Goal: Task Accomplishment & Management: Use online tool/utility

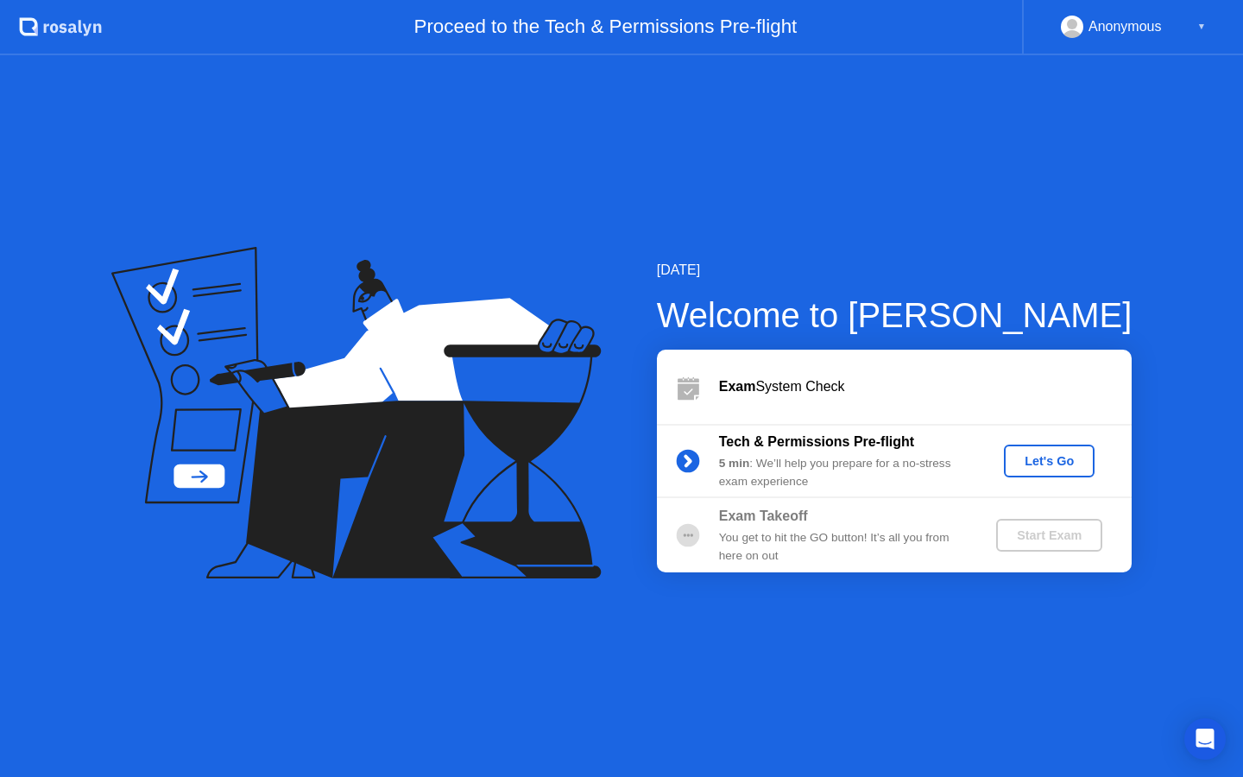
click at [1058, 454] on div "Let's Go" at bounding box center [1049, 461] width 77 height 14
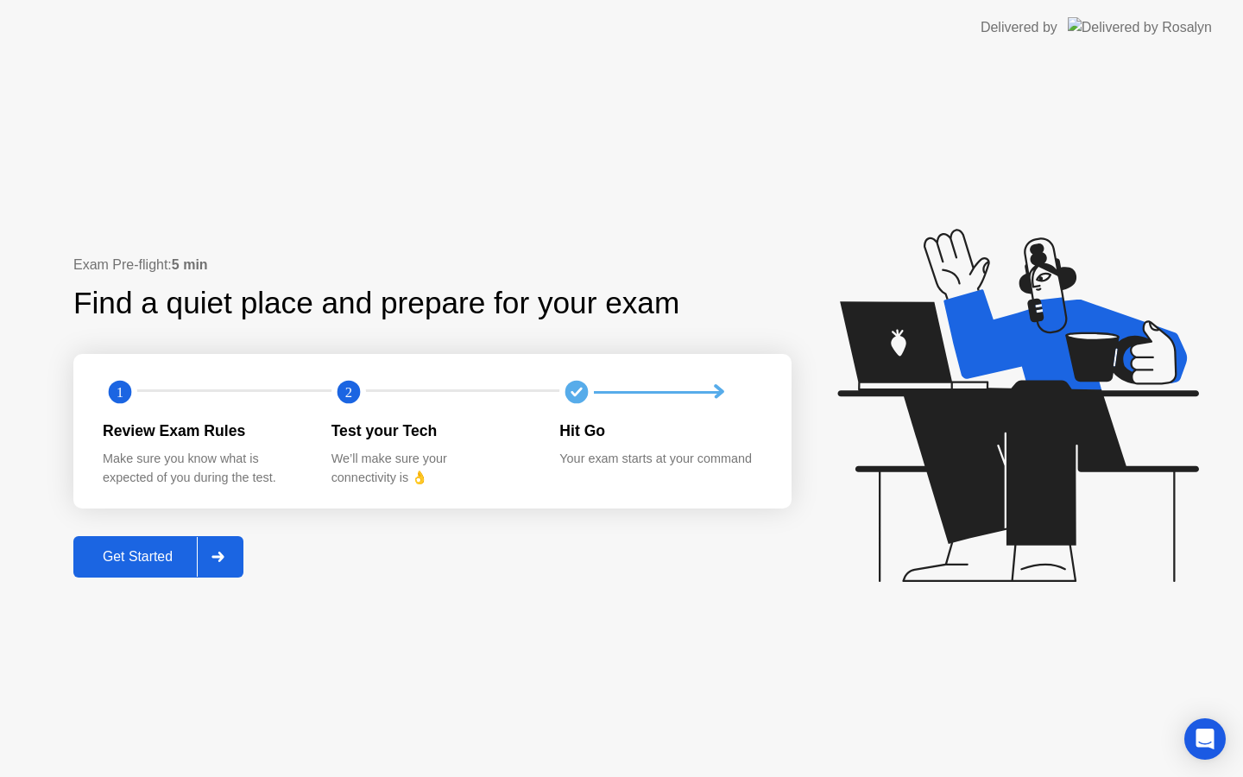
click at [130, 549] on div "Get Started" at bounding box center [138, 557] width 118 height 16
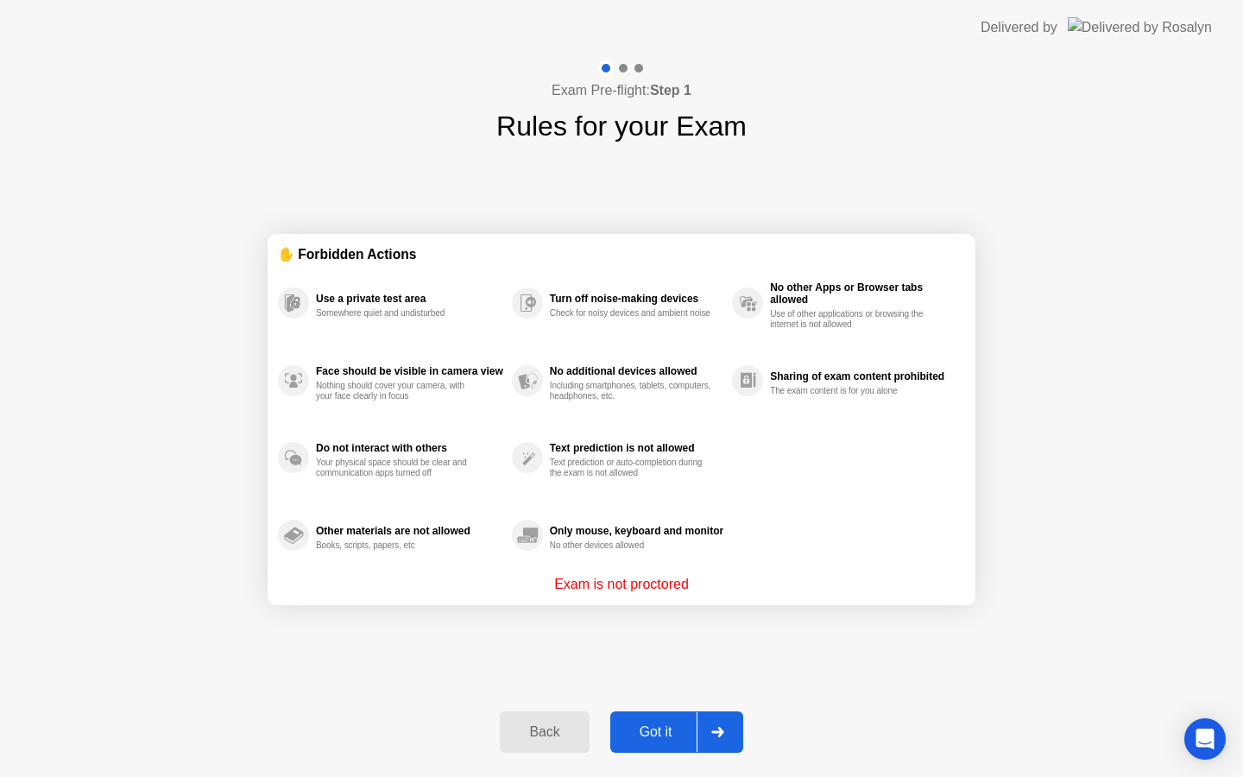
click at [671, 725] on div "Got it" at bounding box center [655, 732] width 81 height 16
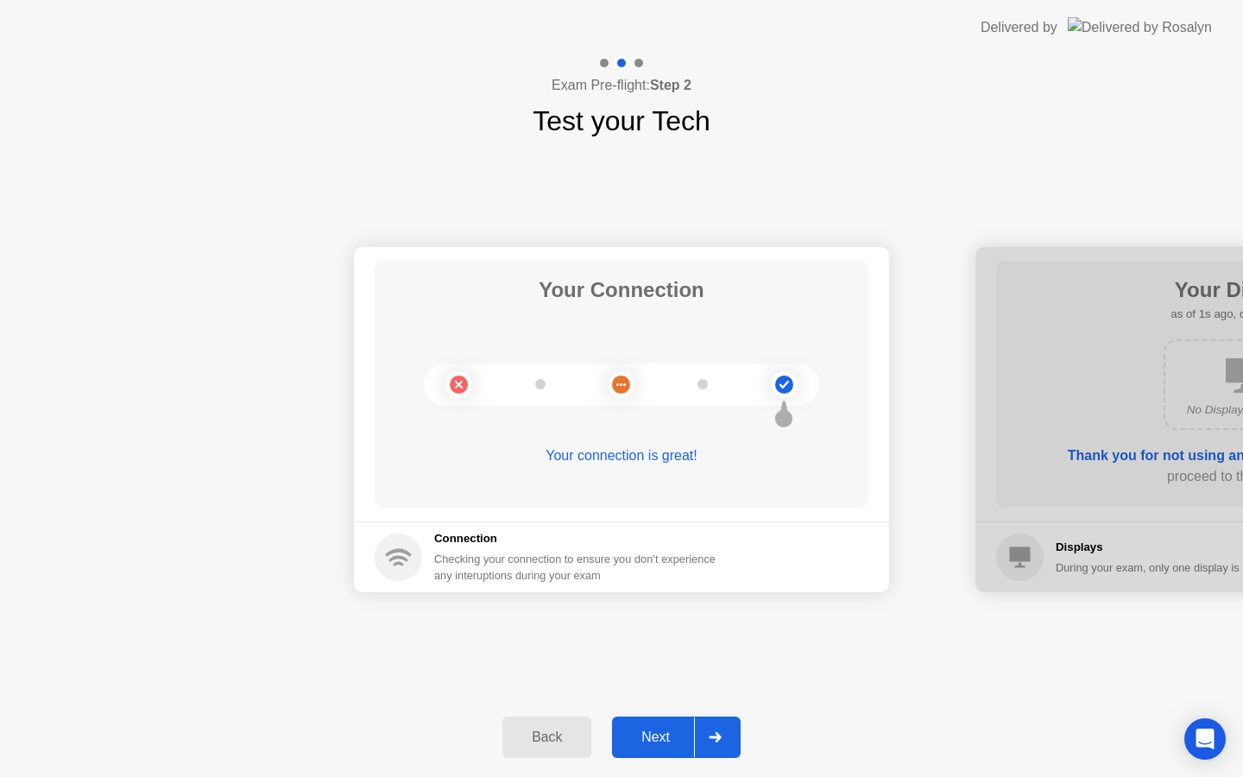
click at [665, 738] on div "Next" at bounding box center [655, 737] width 77 height 16
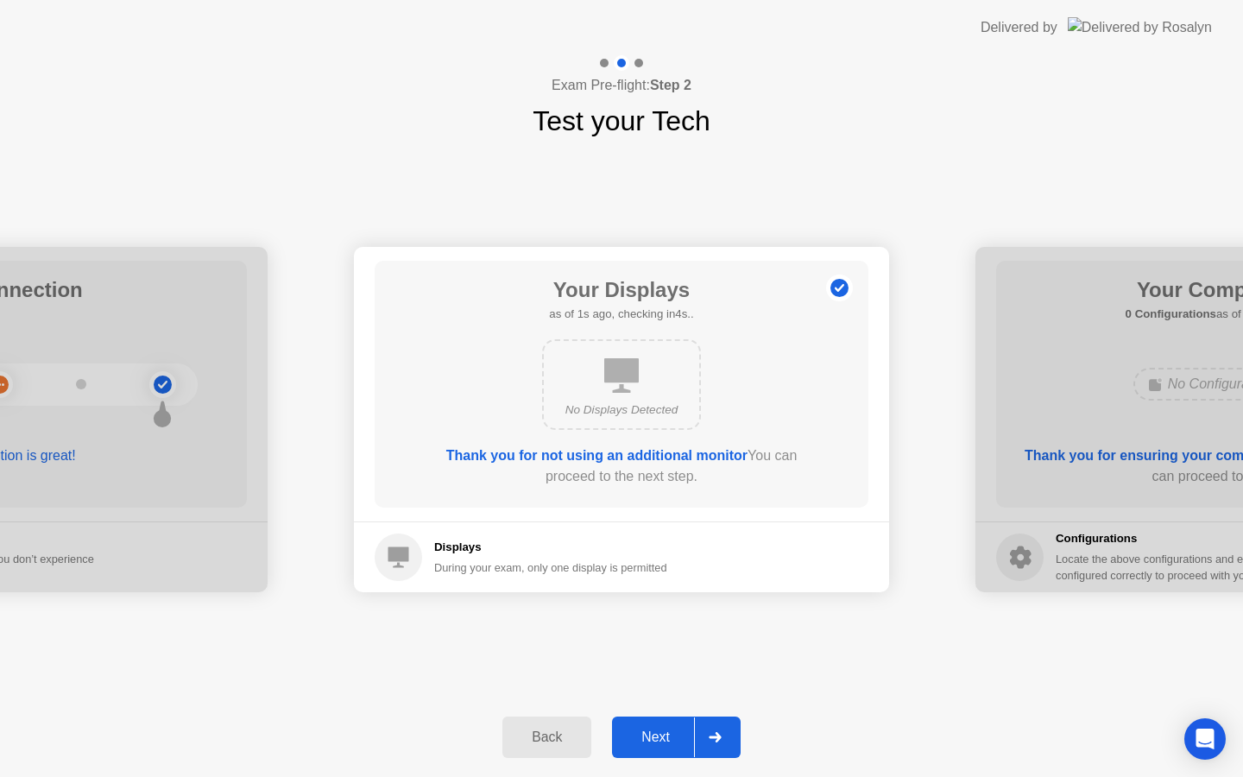
click at [664, 737] on div "Next" at bounding box center [655, 737] width 77 height 16
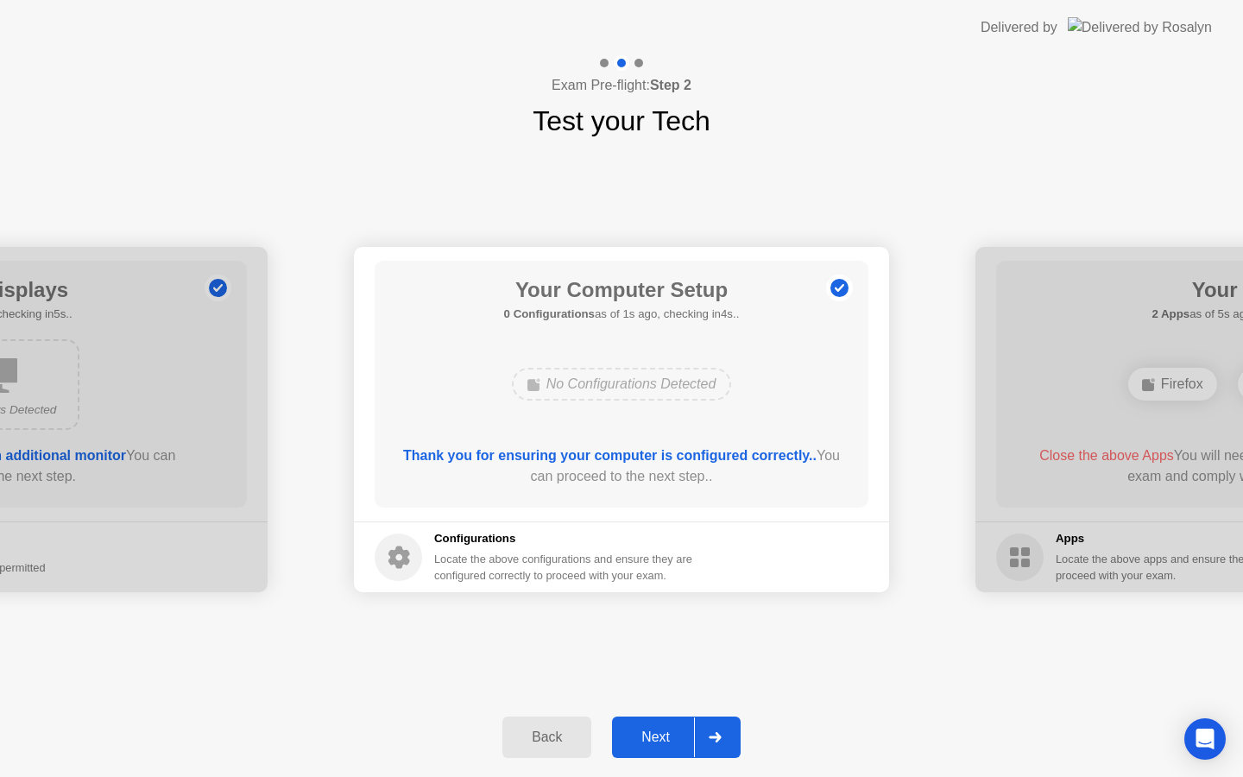
click at [670, 744] on div "Next" at bounding box center [655, 737] width 77 height 16
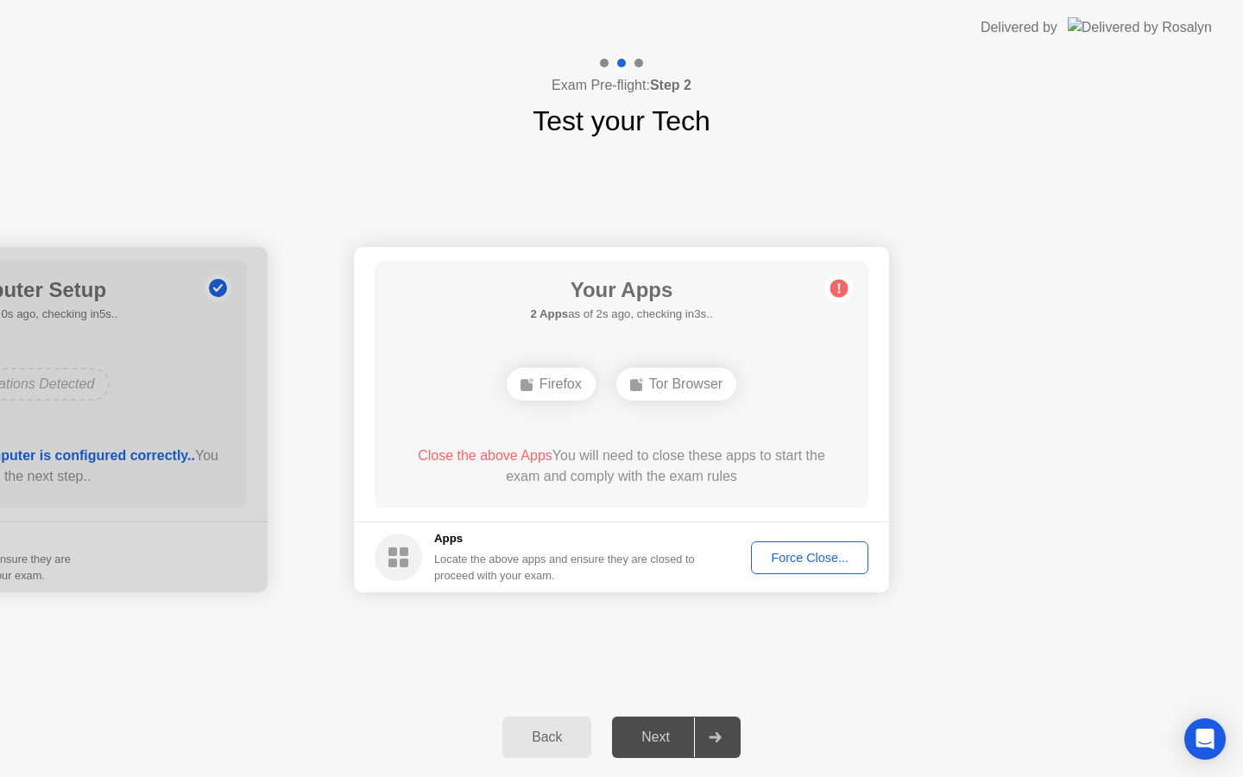
click at [799, 552] on div "Force Close..." at bounding box center [809, 558] width 105 height 14
click at [823, 557] on div "Force Close..." at bounding box center [809, 558] width 105 height 14
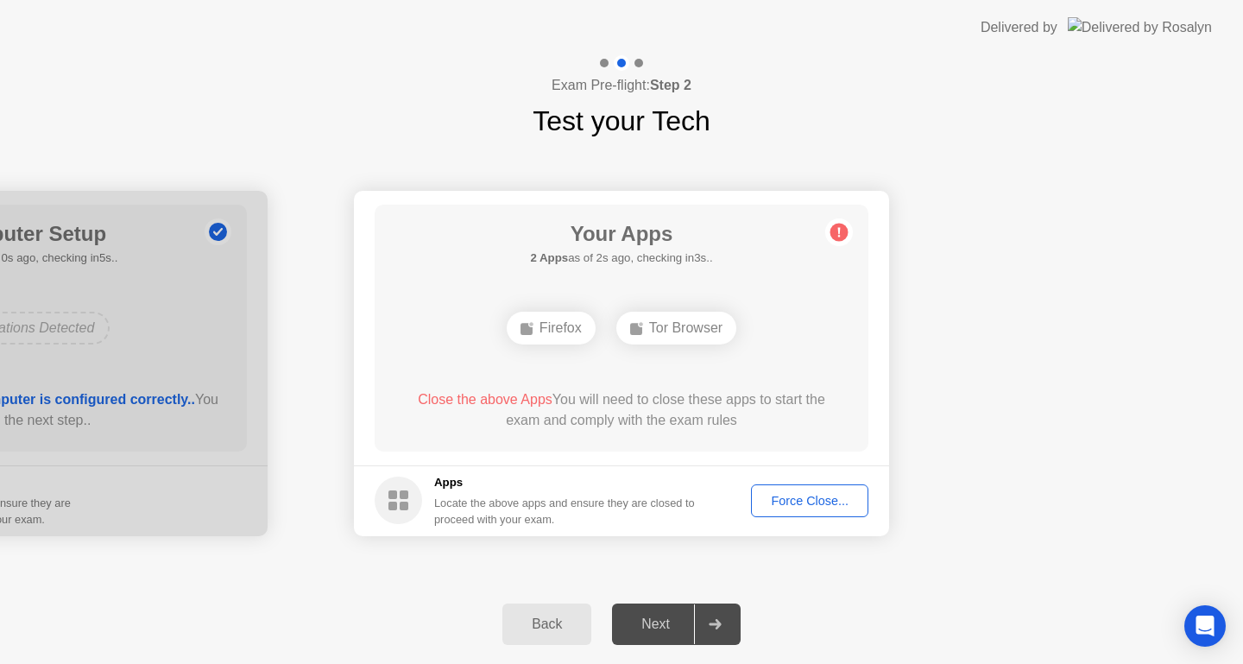
click at [829, 512] on button "Force Close..." at bounding box center [809, 500] width 117 height 33
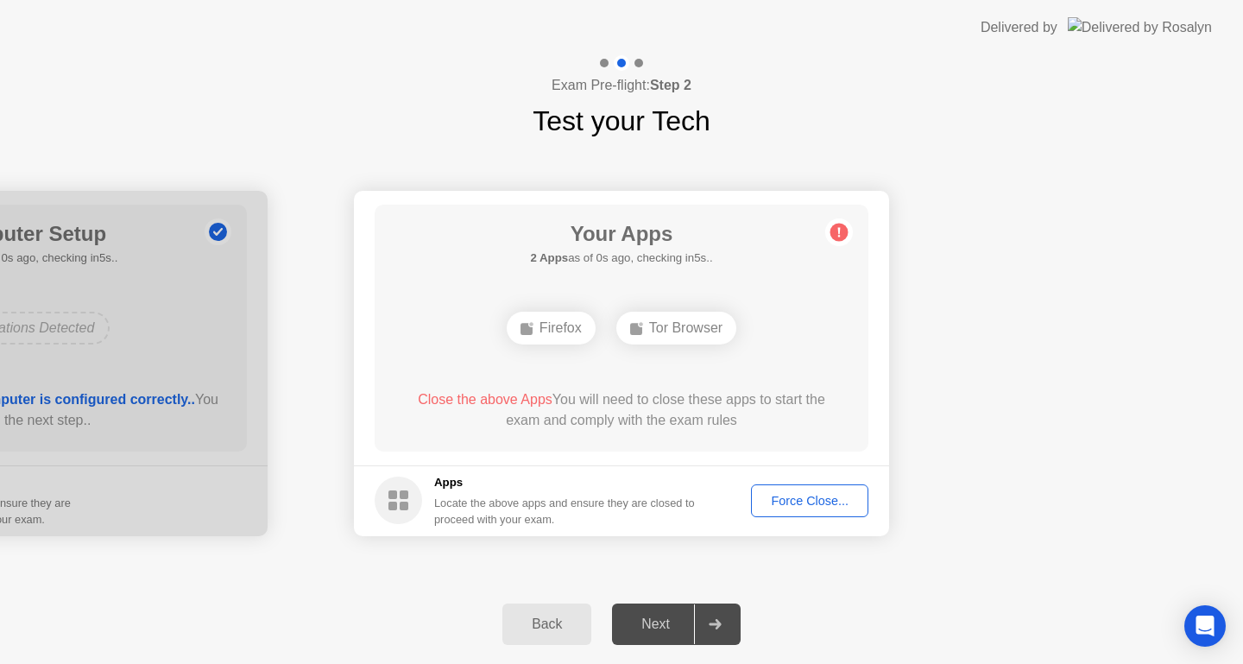
click at [805, 497] on div "Force Close..." at bounding box center [809, 501] width 105 height 14
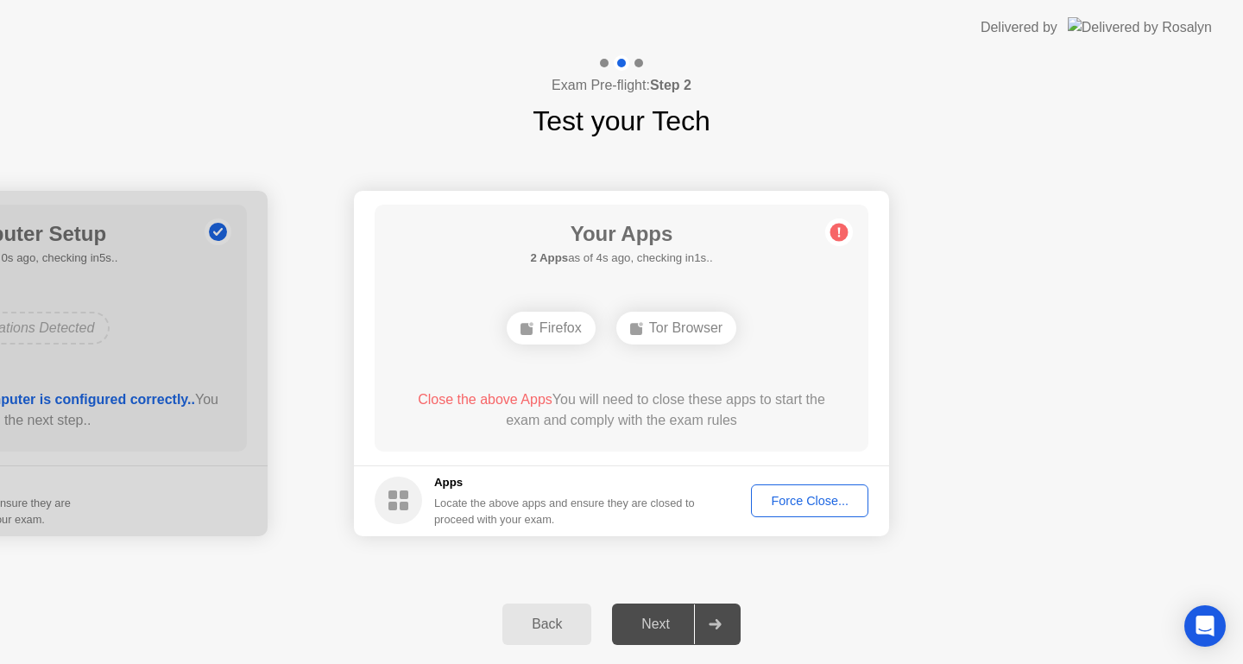
click at [811, 494] on div "Force Close..." at bounding box center [809, 501] width 105 height 14
